Goal: Information Seeking & Learning: Learn about a topic

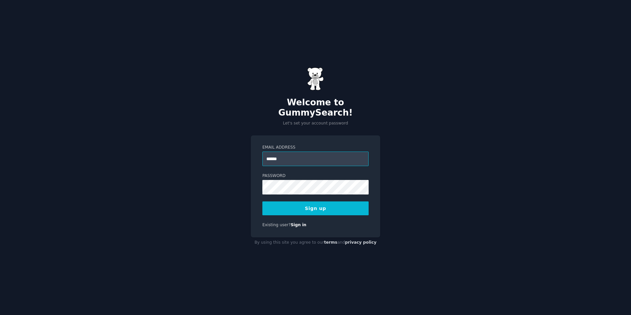
click at [318, 152] on input "******" at bounding box center [315, 159] width 106 height 15
type input "**********"
click at [318, 201] on button "Sign up" at bounding box center [315, 208] width 106 height 14
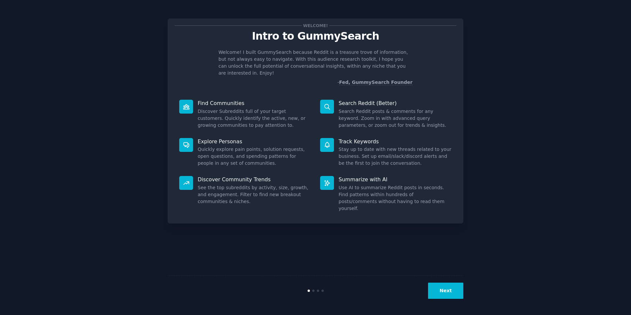
click at [441, 291] on button "Next" at bounding box center [445, 291] width 35 height 16
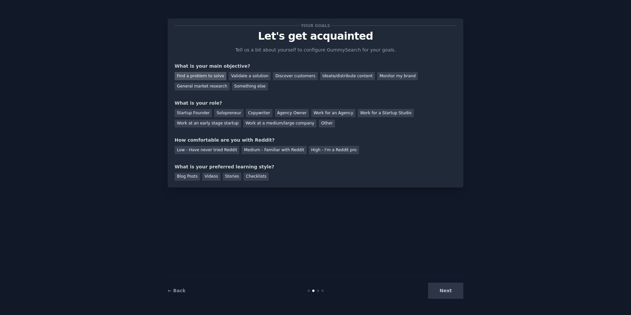
click at [209, 74] on div "Find a problem to solve" at bounding box center [201, 76] width 52 height 8
click at [230, 83] on div "General market research" at bounding box center [202, 87] width 55 height 8
click at [231, 112] on div "Solopreneur" at bounding box center [228, 113] width 29 height 8
click at [203, 110] on div "Startup Founder" at bounding box center [193, 113] width 37 height 8
click at [263, 149] on div "Medium - Familiar with Reddit" at bounding box center [274, 150] width 65 height 8
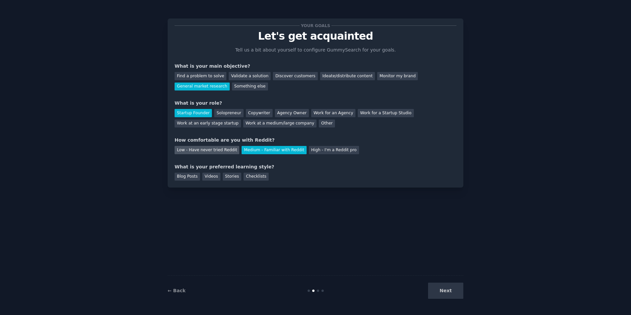
click at [214, 147] on div "Low - Have never tried Reddit" at bounding box center [207, 150] width 65 height 8
click at [248, 151] on div "Medium - Familiar with Reddit" at bounding box center [274, 150] width 65 height 8
click at [199, 77] on div "Find a problem to solve" at bounding box center [201, 76] width 52 height 8
click at [211, 174] on div "Videos" at bounding box center [211, 177] width 18 height 8
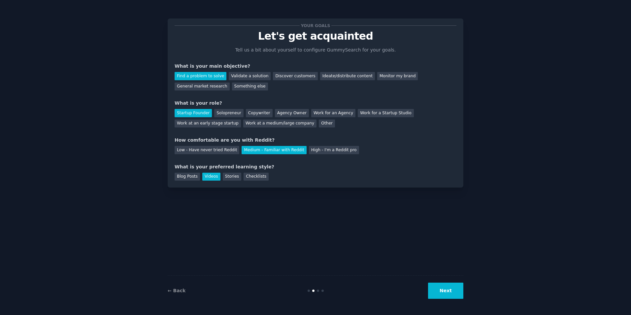
click at [452, 292] on button "Next" at bounding box center [445, 291] width 35 height 16
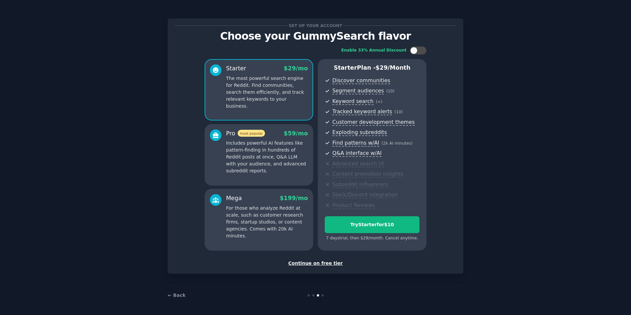
click at [332, 263] on div "Continue on free tier" at bounding box center [316, 263] width 282 height 7
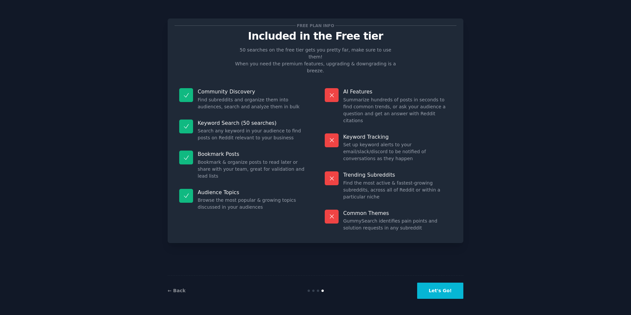
click at [446, 293] on button "Let's Go!" at bounding box center [440, 291] width 46 height 16
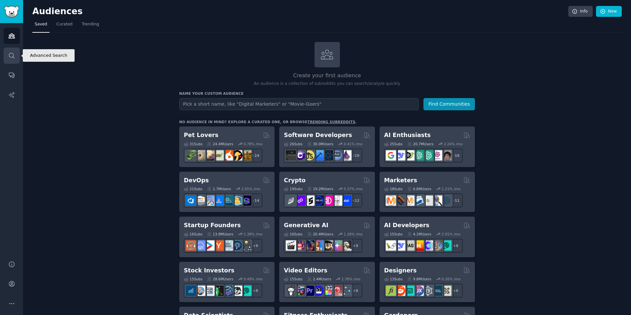
click at [13, 61] on link "Search" at bounding box center [12, 56] width 16 height 16
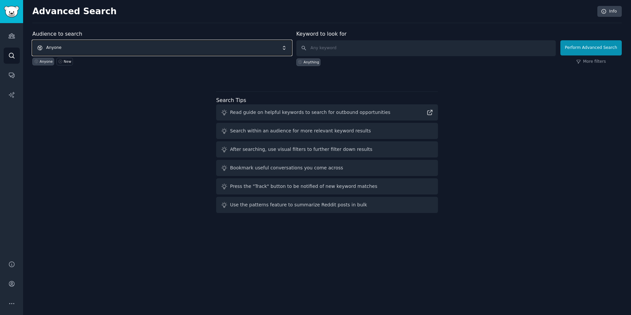
click at [62, 47] on span "Anyone" at bounding box center [161, 47] width 259 height 15
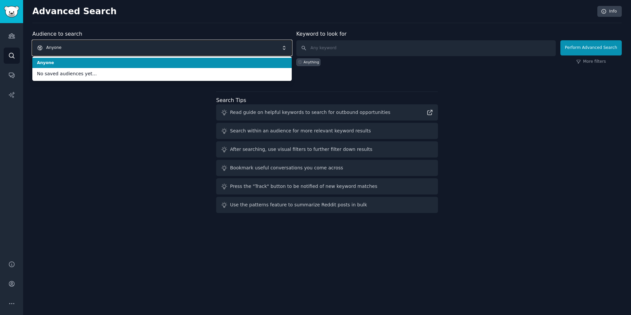
click at [62, 47] on span "Anyone" at bounding box center [161, 47] width 259 height 15
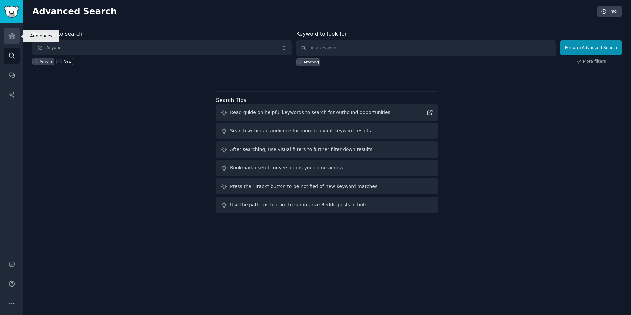
click at [10, 37] on icon "Sidebar" at bounding box center [12, 36] width 6 height 5
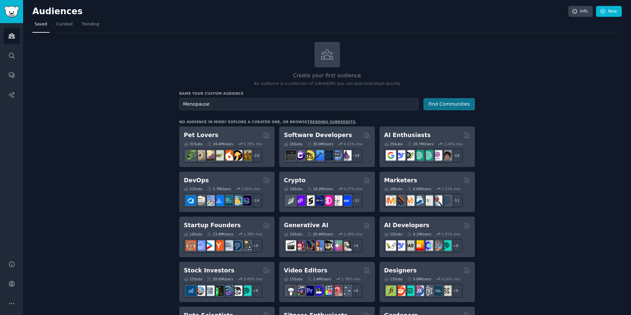
type input "Menopause"
click at [462, 107] on button "Find Communities" at bounding box center [449, 104] width 51 height 12
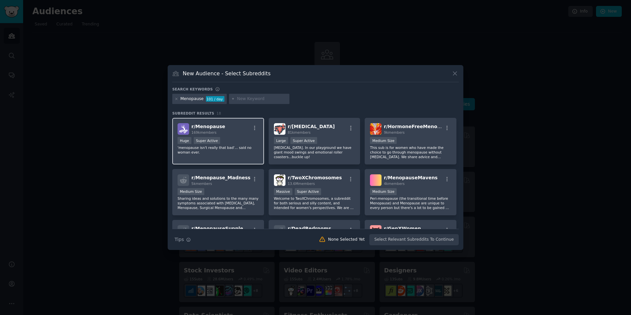
click at [218, 132] on div "169k members" at bounding box center [208, 132] width 34 height 5
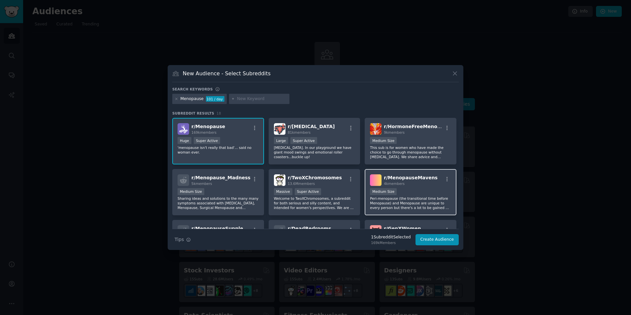
click at [433, 192] on div "Medium Size" at bounding box center [410, 192] width 81 height 8
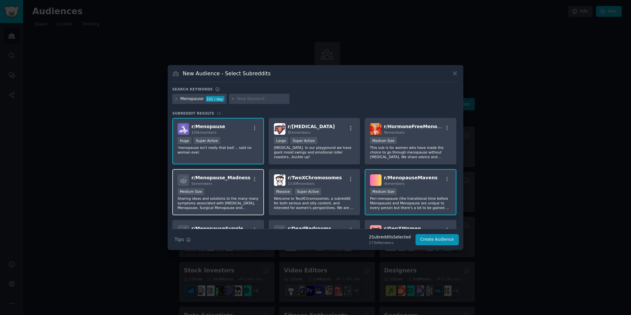
click at [240, 207] on p "Sharing ideas and solutions to the many many symptoms associated with [MEDICAL_…" at bounding box center [218, 203] width 81 height 14
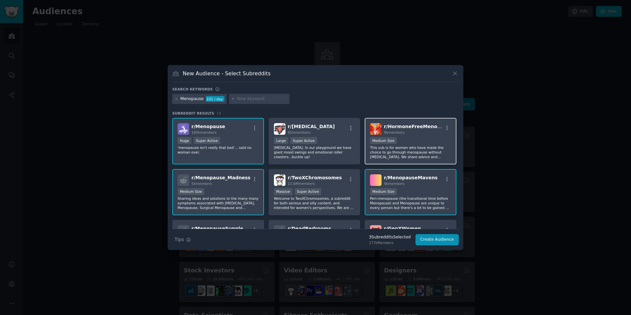
click at [416, 145] on div "Medium Size" at bounding box center [410, 141] width 81 height 8
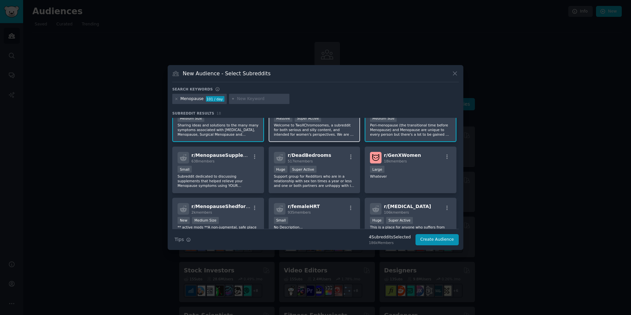
scroll to position [83, 0]
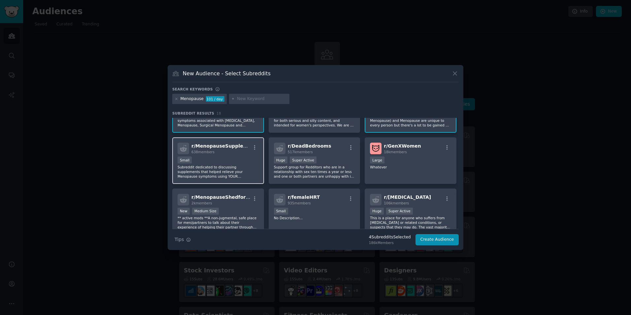
click at [240, 162] on div "Small" at bounding box center [218, 160] width 81 height 8
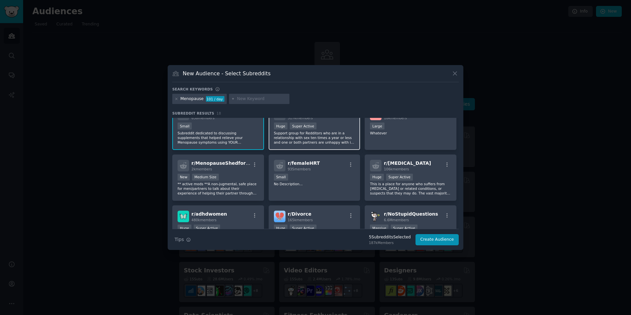
scroll to position [132, 0]
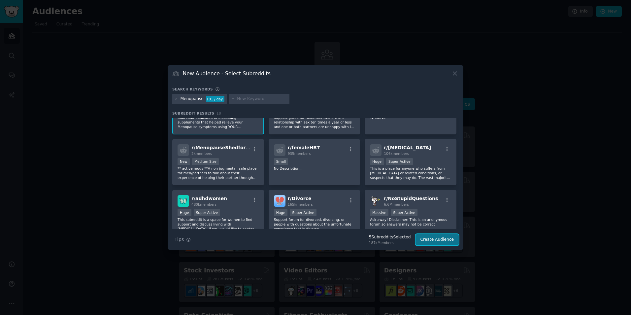
click at [439, 241] on button "Create Audience" at bounding box center [438, 239] width 44 height 11
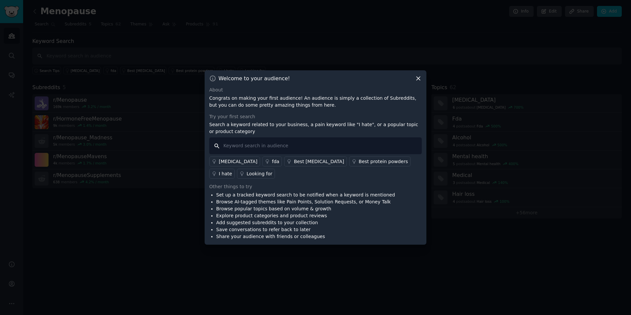
click at [362, 145] on input "text" at bounding box center [315, 145] width 213 height 17
type input "i hate"
